Goal: Transaction & Acquisition: Purchase product/service

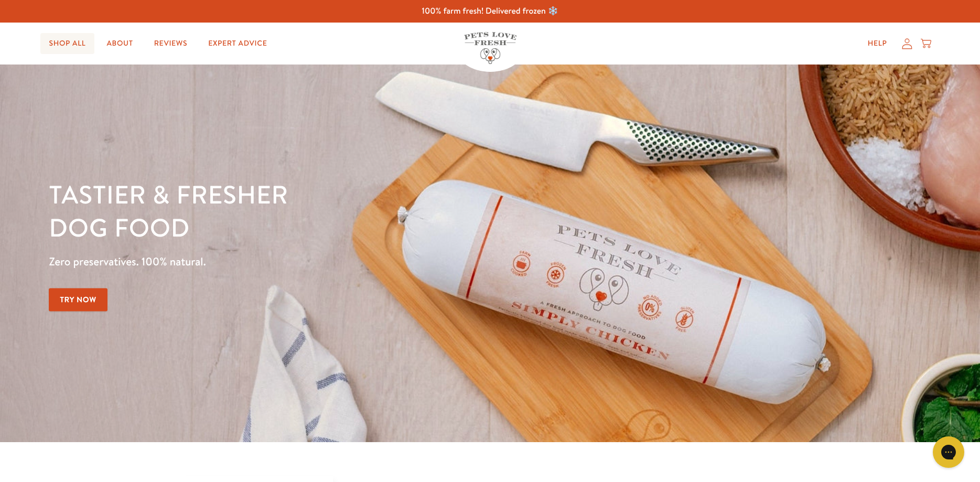
click at [77, 45] on link "Shop All" at bounding box center [66, 43] width 53 height 21
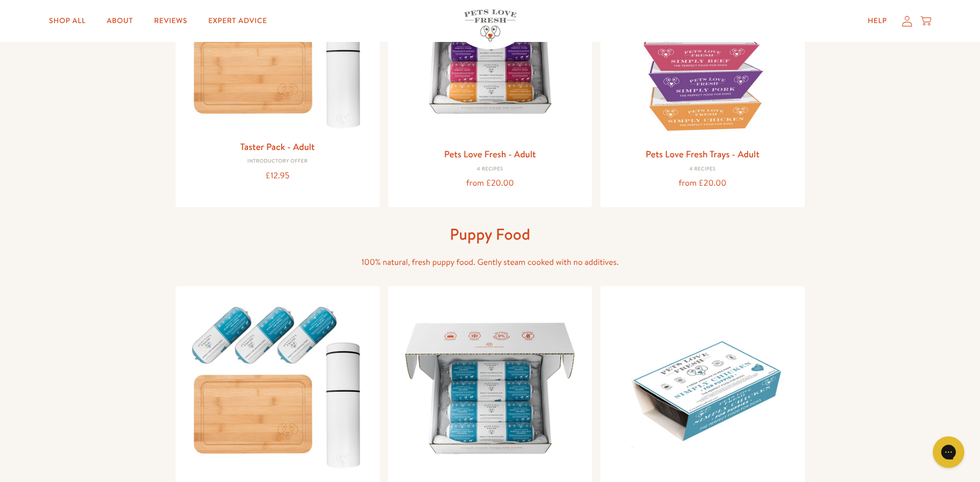
scroll to position [160, 0]
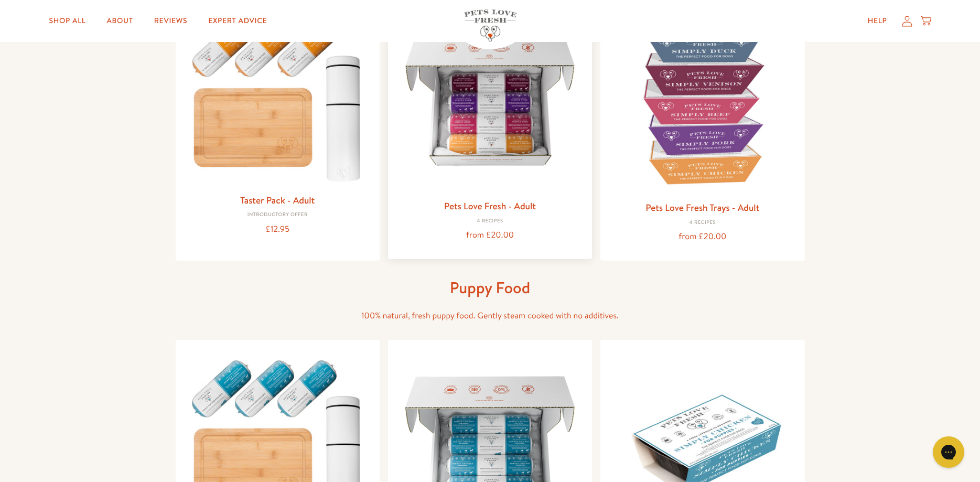
click at [489, 156] on img at bounding box center [490, 99] width 187 height 187
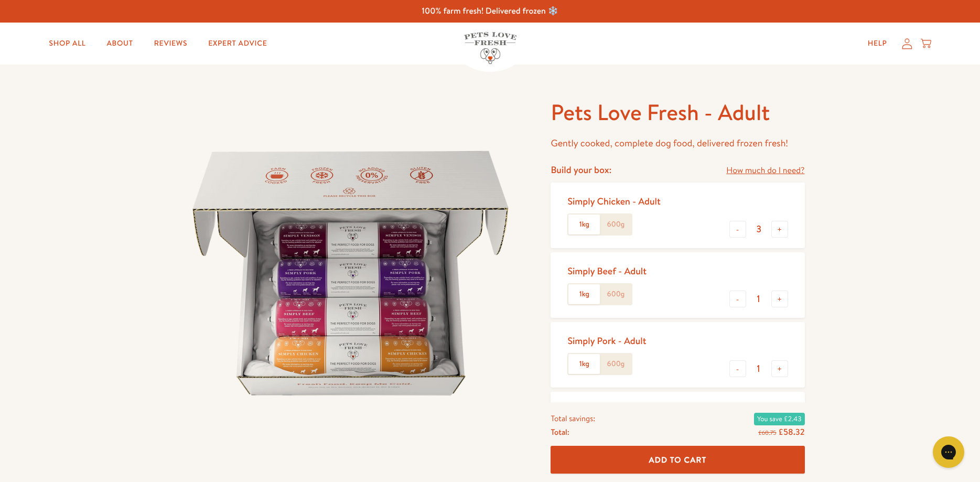
click at [621, 222] on label "600g" at bounding box center [615, 225] width 31 height 20
click at [0, 0] on input "600g" at bounding box center [0, 0] width 0 height 0
click at [738, 231] on button "-" at bounding box center [738, 229] width 17 height 17
type input "2"
click at [740, 304] on button "-" at bounding box center [738, 299] width 17 height 17
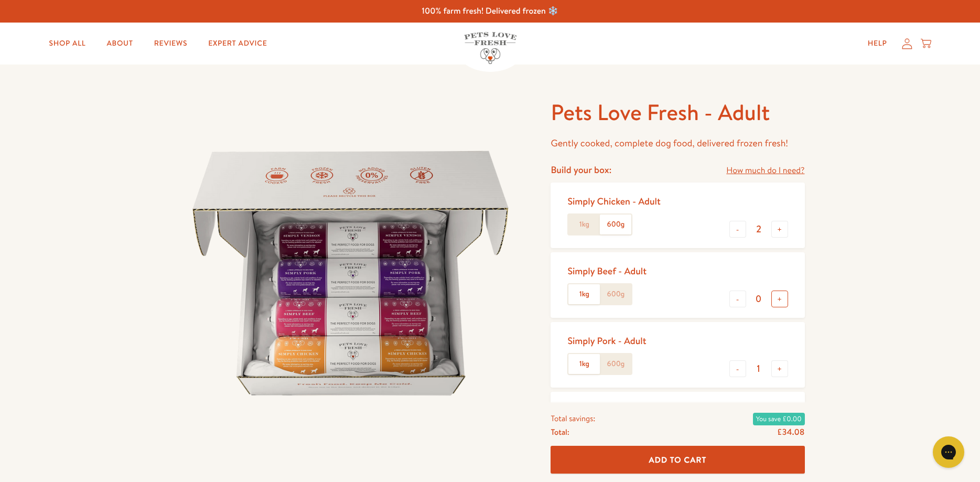
click at [779, 301] on button "+" at bounding box center [780, 299] width 17 height 17
type input "2"
click at [779, 367] on button "+" at bounding box center [780, 368] width 17 height 17
type input "2"
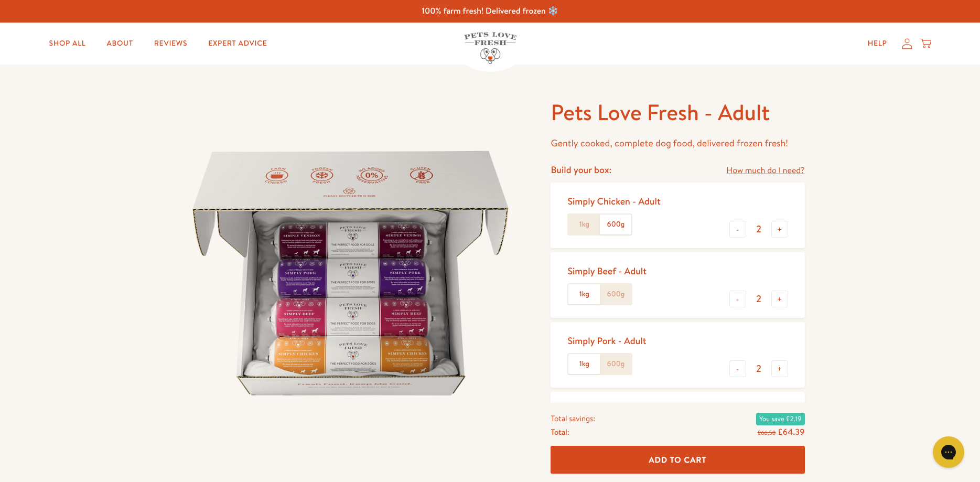
click at [745, 172] on link "How much do I need?" at bounding box center [765, 171] width 78 height 14
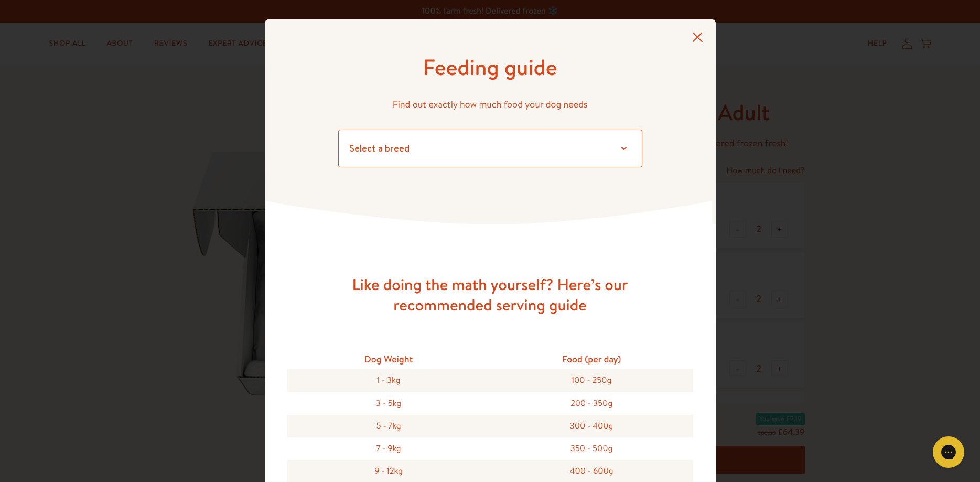
click at [338, 130] on select "Select a breed Affenpinscher Afghan hound Airedale terrier Akita Alaskan Malamu…" at bounding box center [490, 149] width 304 height 38
select select "30"
click option "Poodle" at bounding box center [0, 0] width 0 height 0
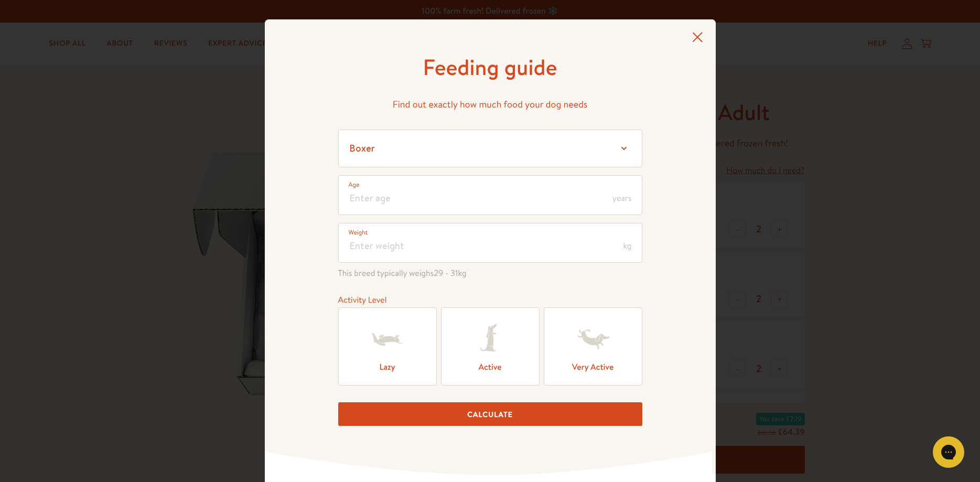
click at [494, 367] on label "Active" at bounding box center [490, 346] width 99 height 78
click at [0, 0] on input "Active" at bounding box center [0, 0] width 0 height 0
click at [621, 194] on span "years" at bounding box center [622, 198] width 19 height 8
click at [445, 195] on input "number" at bounding box center [490, 195] width 304 height 40
type input "2"
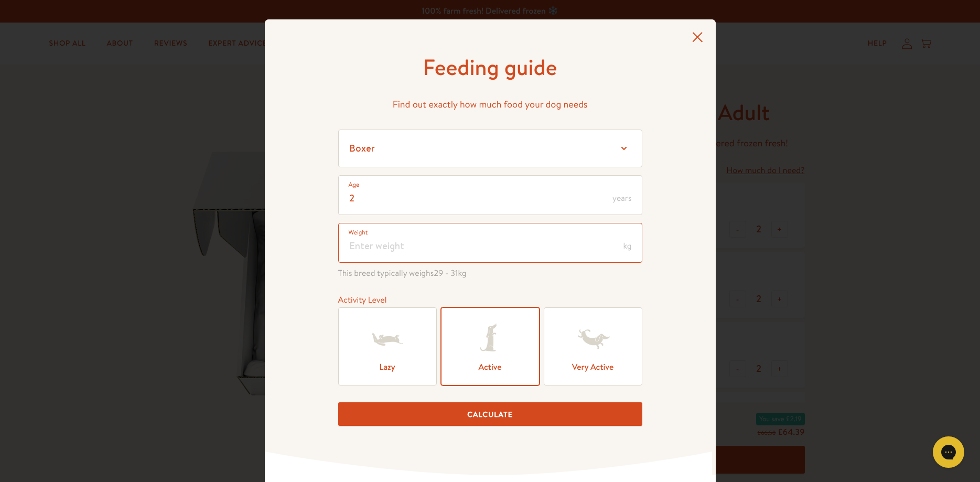
click at [549, 245] on input "number" at bounding box center [490, 243] width 304 height 40
type input "11"
click at [468, 421] on button "Calculate" at bounding box center [490, 414] width 304 height 24
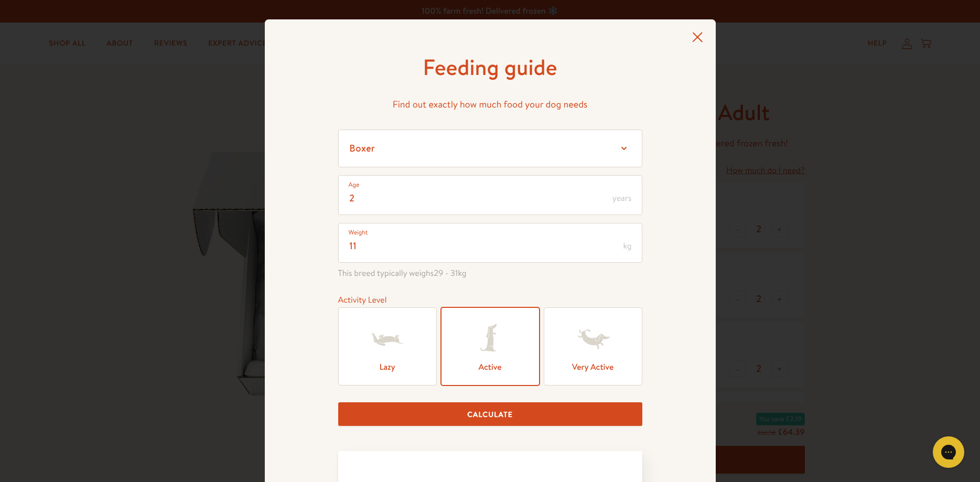
click at [699, 38] on icon at bounding box center [697, 37] width 11 height 10
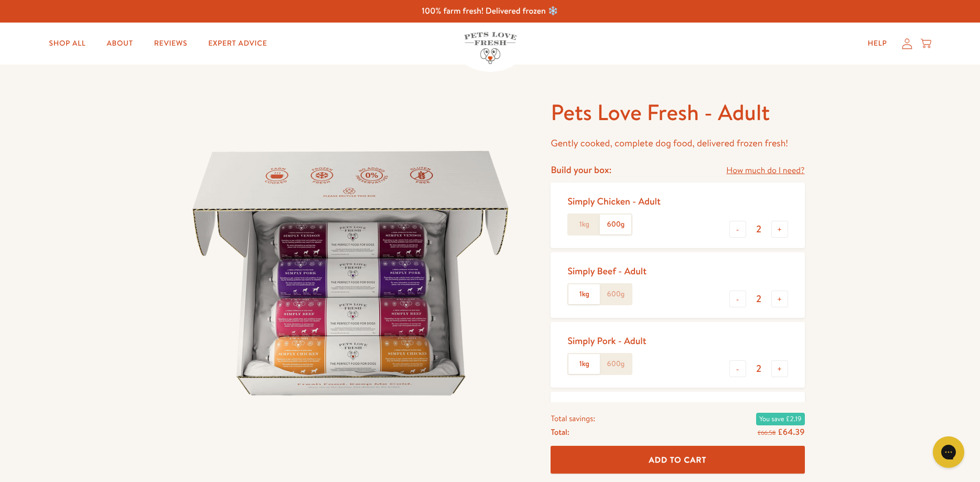
click at [622, 230] on label "600g" at bounding box center [615, 225] width 31 height 20
click at [0, 0] on input "600g" at bounding box center [0, 0] width 0 height 0
click at [738, 233] on button "-" at bounding box center [738, 229] width 17 height 17
type input "1"
click at [734, 303] on button "-" at bounding box center [738, 299] width 17 height 17
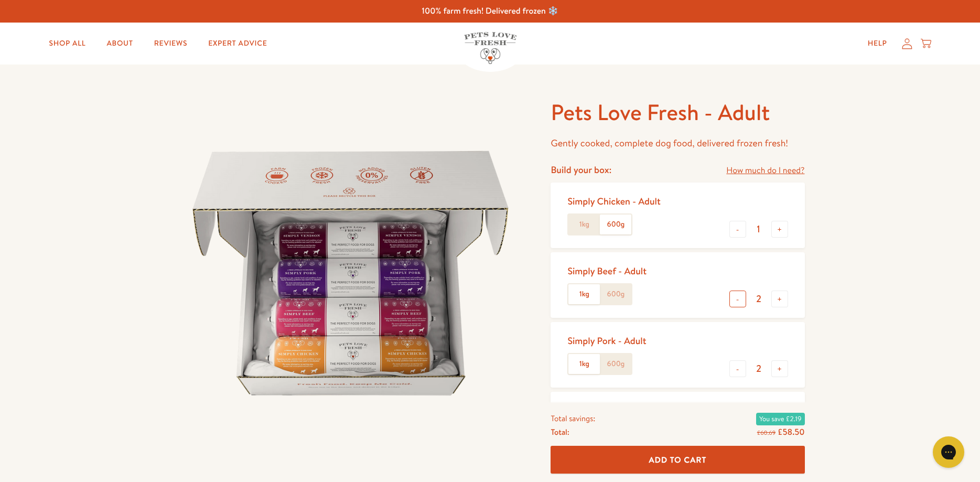
type input "1"
